Goal: Find specific page/section: Find specific page/section

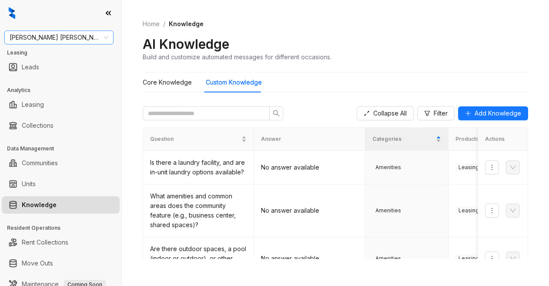
click at [73, 40] on span "Gates Hudson" at bounding box center [59, 37] width 99 height 13
type input "**********"
click at [50, 51] on div "Case and Associates" at bounding box center [58, 55] width 95 height 10
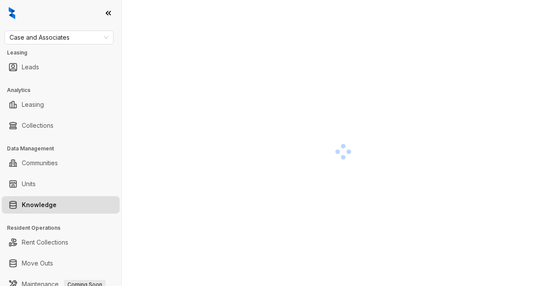
click at [385, 84] on div at bounding box center [343, 152] width 401 height 286
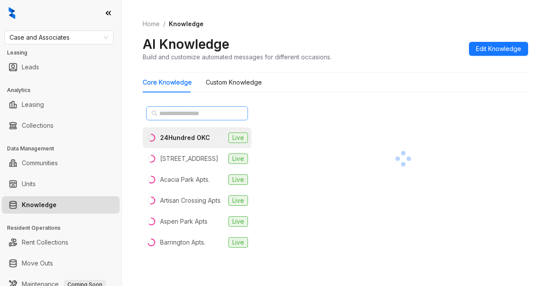
click at [154, 112] on icon "search" at bounding box center [154, 113] width 6 height 6
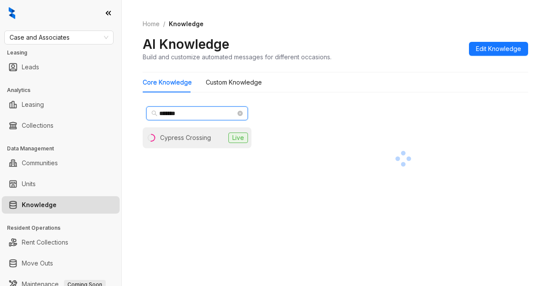
type input "*******"
click at [217, 137] on li "Cypress Crossing Live" at bounding box center [197, 137] width 109 height 21
click at [318, 143] on div at bounding box center [404, 158] width 250 height 111
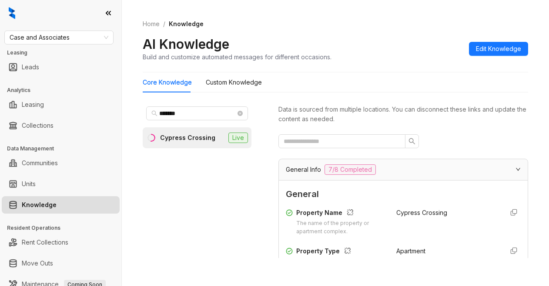
click at [215, 187] on div "******* Cypress Crossing Live" at bounding box center [197, 180] width 109 height 155
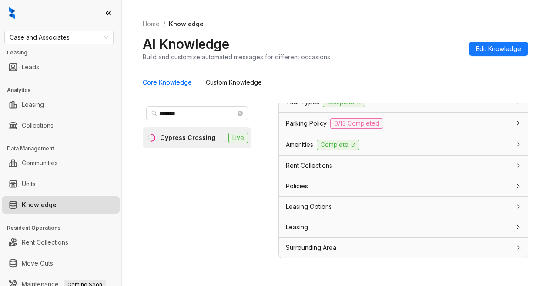
scroll to position [760, 0]
click at [299, 208] on span "Leasing Options" at bounding box center [309, 207] width 46 height 10
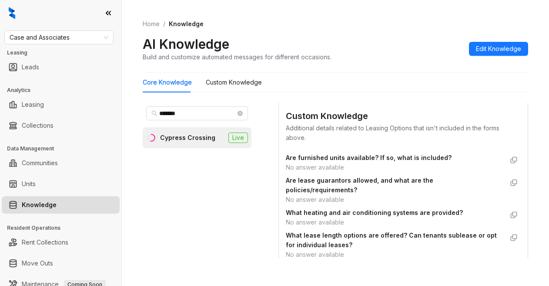
scroll to position [847, 0]
click at [230, 82] on Knowledge "Custom Knowledge" at bounding box center [234, 82] width 56 height 10
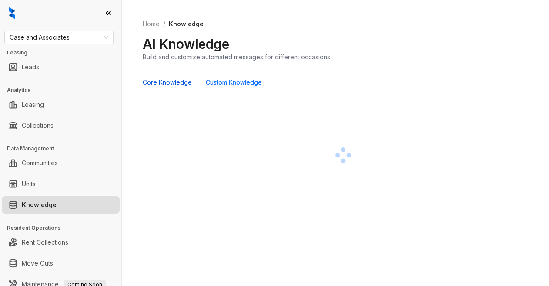
click at [176, 83] on Knowledge "Core Knowledge" at bounding box center [167, 82] width 49 height 10
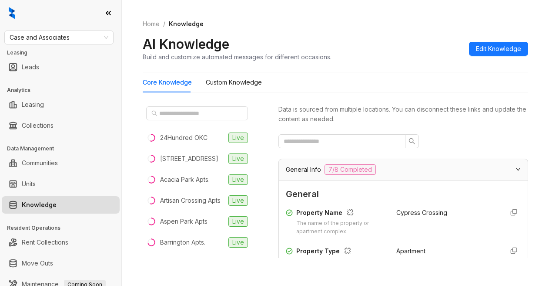
click at [259, 144] on div "24Hundred OKC Live 97 [GEOGRAPHIC_DATA] Apts. Live [GEOGRAPHIC_DATA] Apts Live …" at bounding box center [204, 184] width 122 height 162
click at [188, 111] on input "text" at bounding box center [197, 113] width 77 height 10
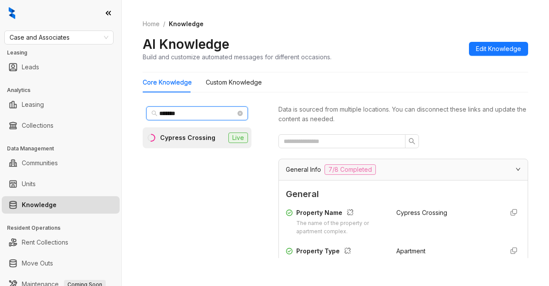
type input "*******"
drag, startPoint x: 414, startPoint y: 212, endPoint x: 428, endPoint y: 212, distance: 14.8
click at [416, 212] on span "Cypress Crossing" at bounding box center [422, 212] width 51 height 7
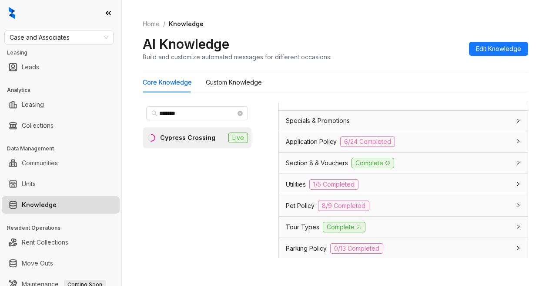
scroll to position [609, 0]
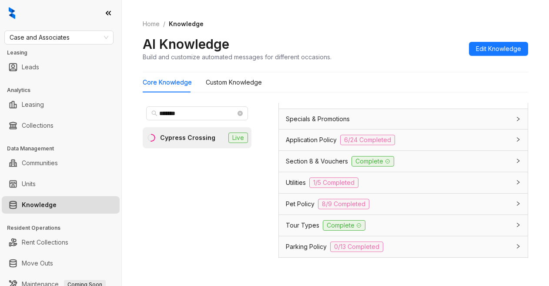
click at [292, 187] on span "Utilities" at bounding box center [296, 183] width 20 height 10
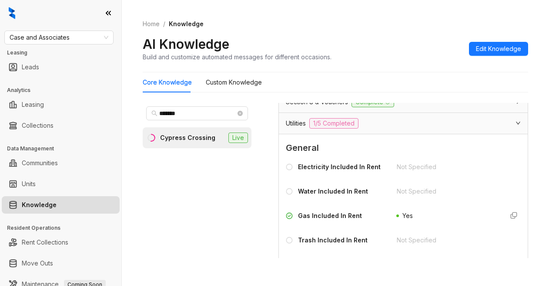
scroll to position [653, 0]
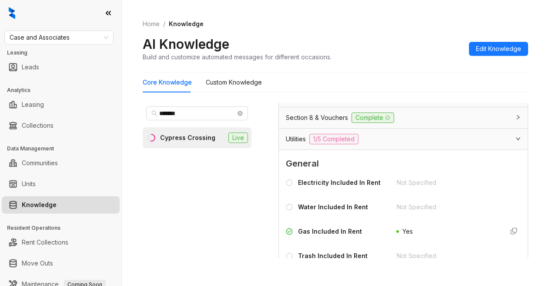
click at [381, 46] on div "AI Knowledge Build and customize automated messages for different occasions. Ed…" at bounding box center [336, 49] width 386 height 26
